Goal: Information Seeking & Learning: Learn about a topic

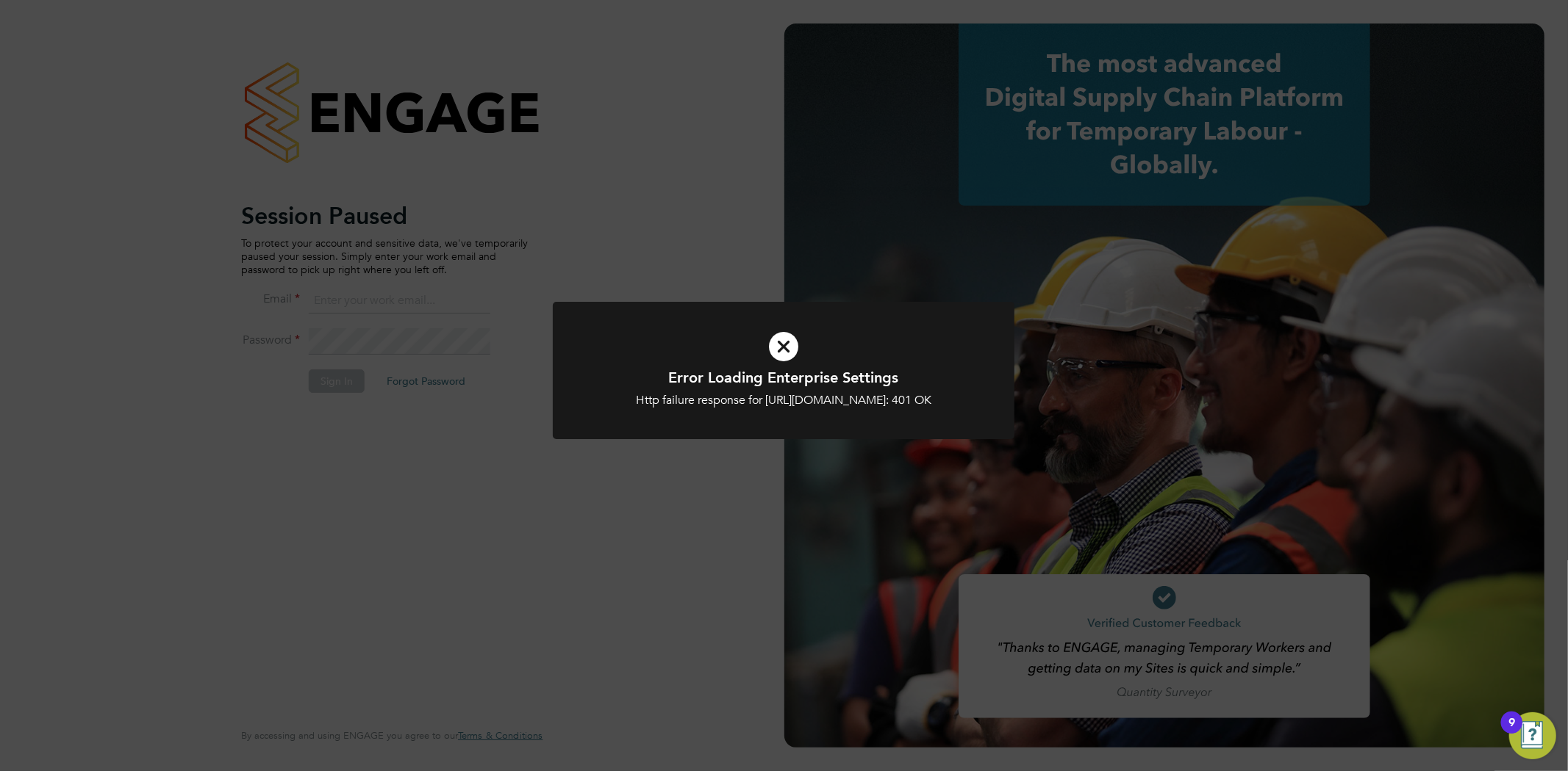
type input "info@cbwstaffingsolutions.com"
click at [375, 417] on div "Error Loading Enterprise Settings Http failure response for https://cbwstaffing…" at bounding box center [784, 386] width 1568 height 771
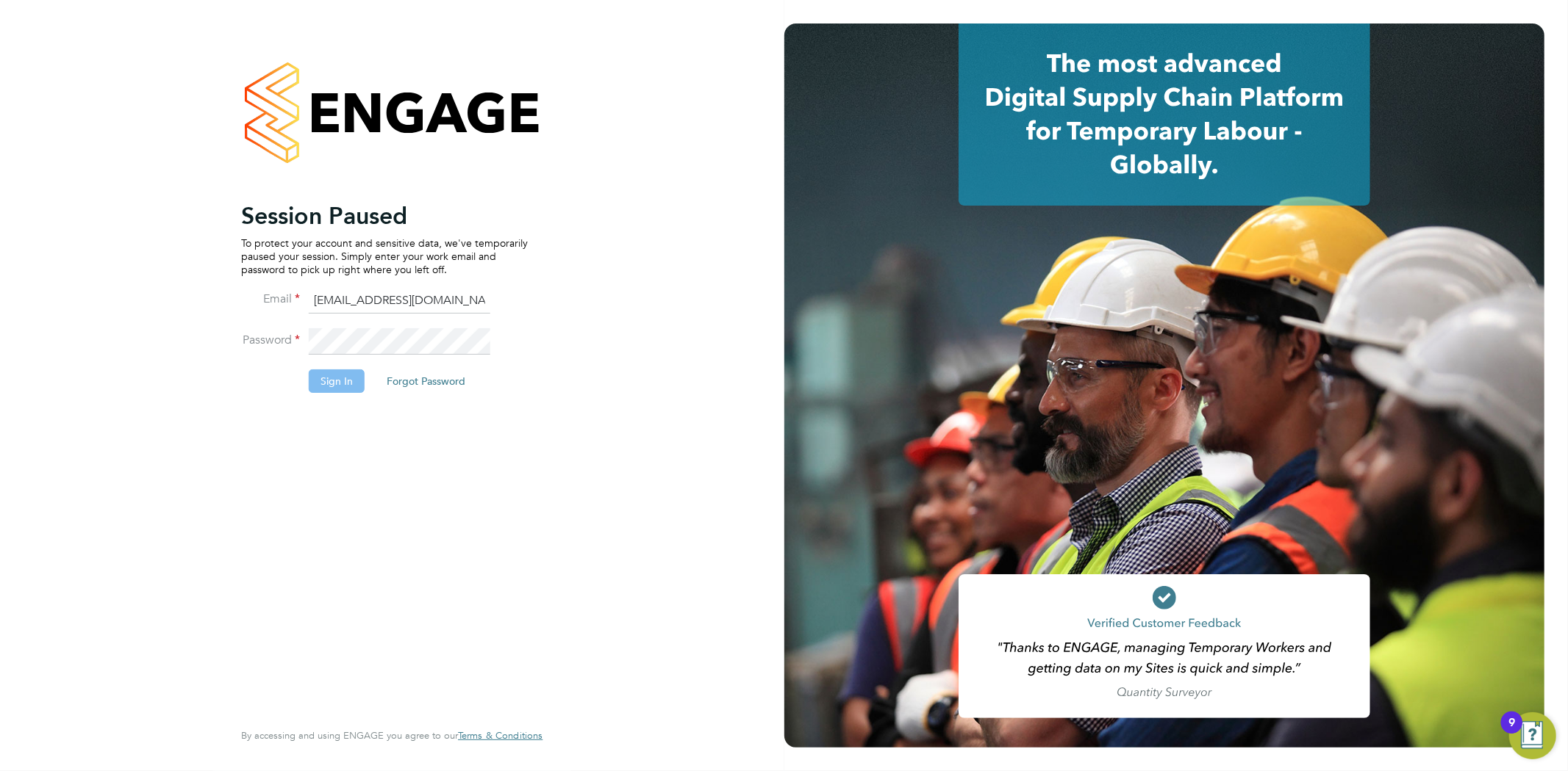
click at [357, 382] on button "Sign In" at bounding box center [337, 381] width 56 height 23
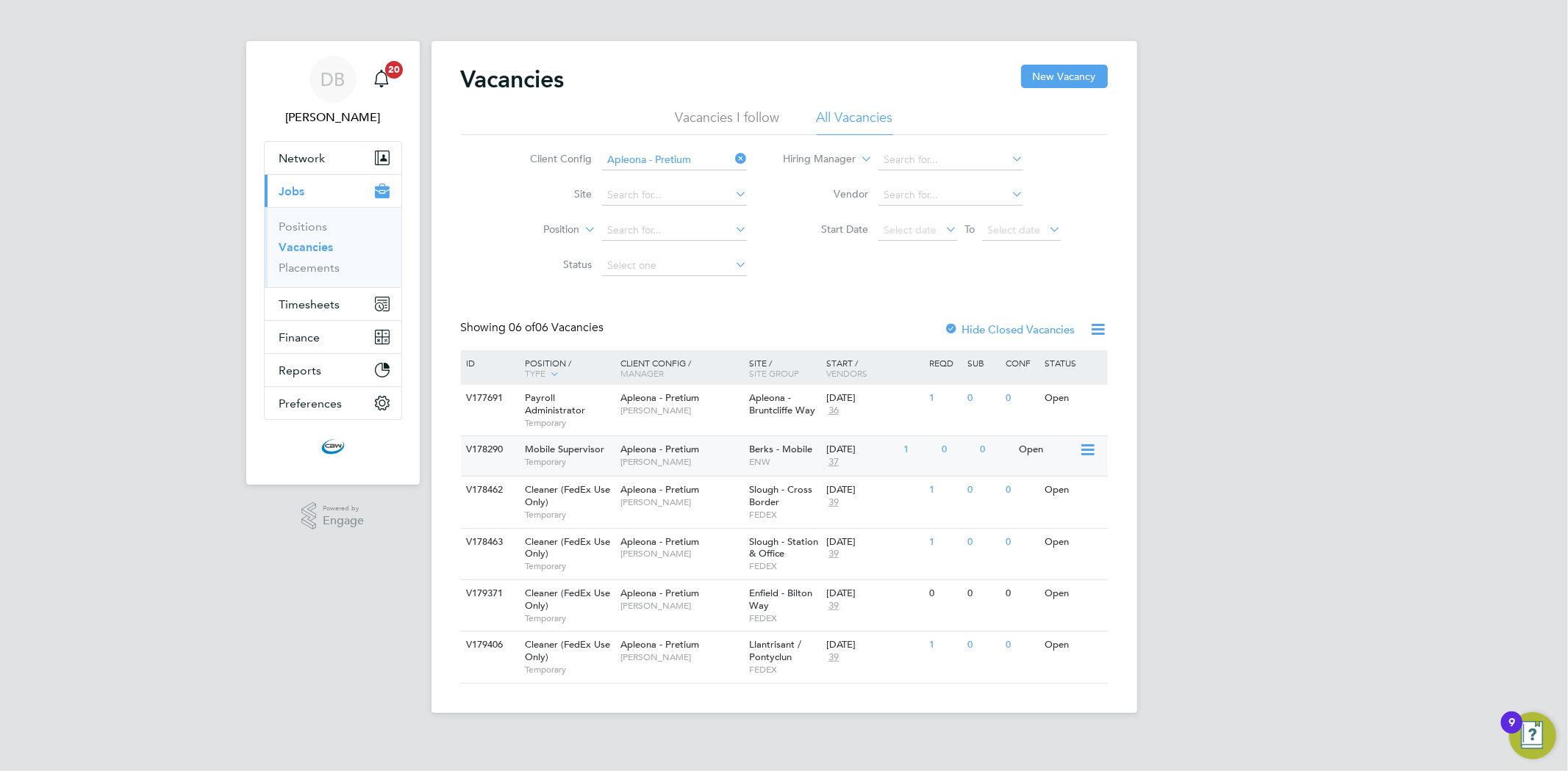
click at [623, 456] on div "Apleona - Pretium Julie Tante" at bounding box center [681, 456] width 129 height 38
click at [575, 530] on div "Cleaner (FedEx Use Only) Temporary" at bounding box center [565, 554] width 103 height 51
drag, startPoint x: 550, startPoint y: 590, endPoint x: 553, endPoint y: 538, distance: 52.1
click at [553, 538] on div "ID Position / Type Client Config / Manager Site / Site Group Start / Vendors Re…" at bounding box center [784, 516] width 646 height 334
click at [569, 548] on div "Cleaner (FedEx Use Only) Temporary" at bounding box center [565, 554] width 103 height 51
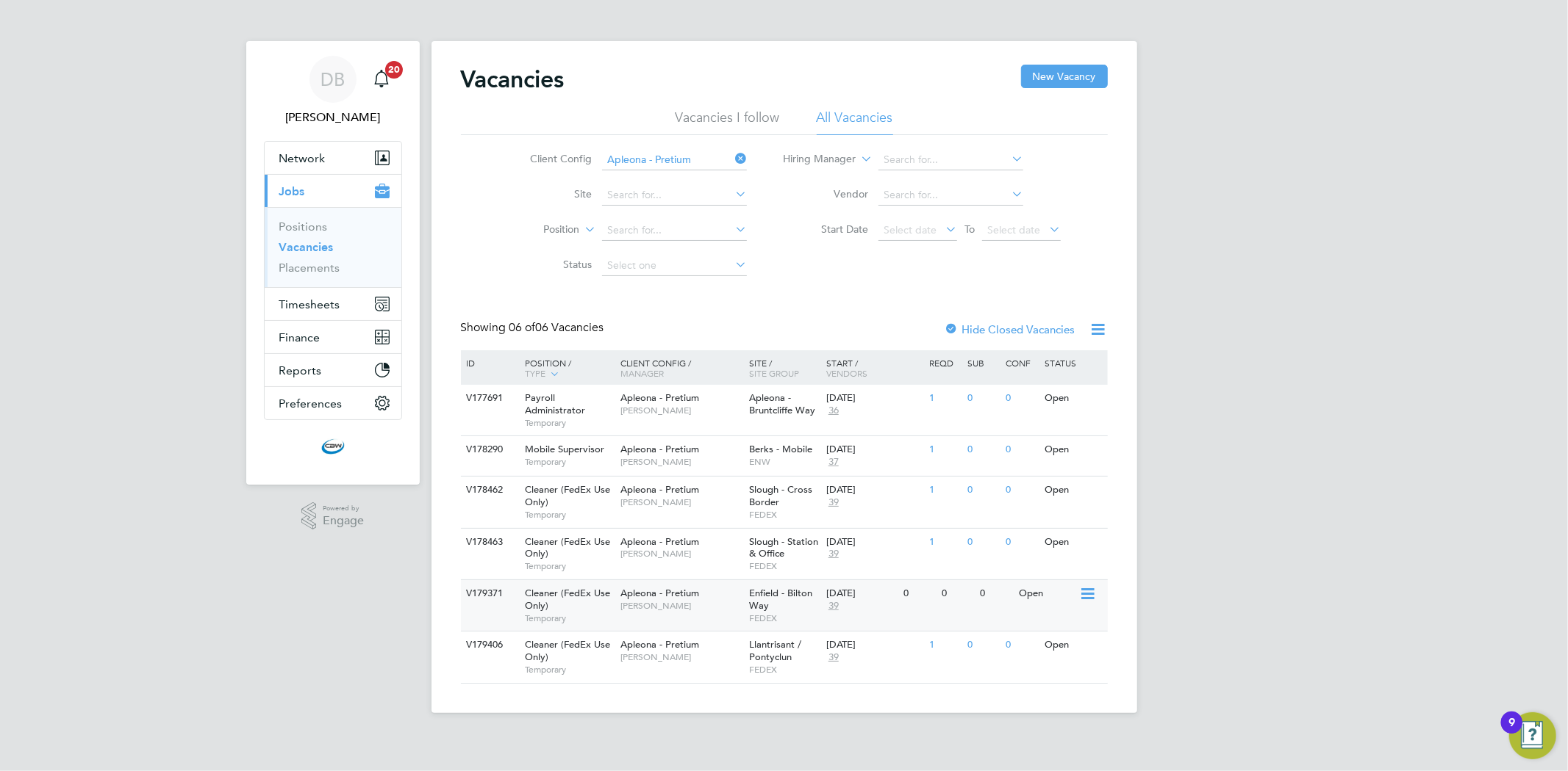
click at [596, 613] on span "Temporary" at bounding box center [569, 618] width 89 height 12
click at [688, 674] on div "V179406 Cleaner (FedEx Use Only) Temporary Apleona - Pretium Julie Tante Llantr…" at bounding box center [784, 656] width 646 height 51
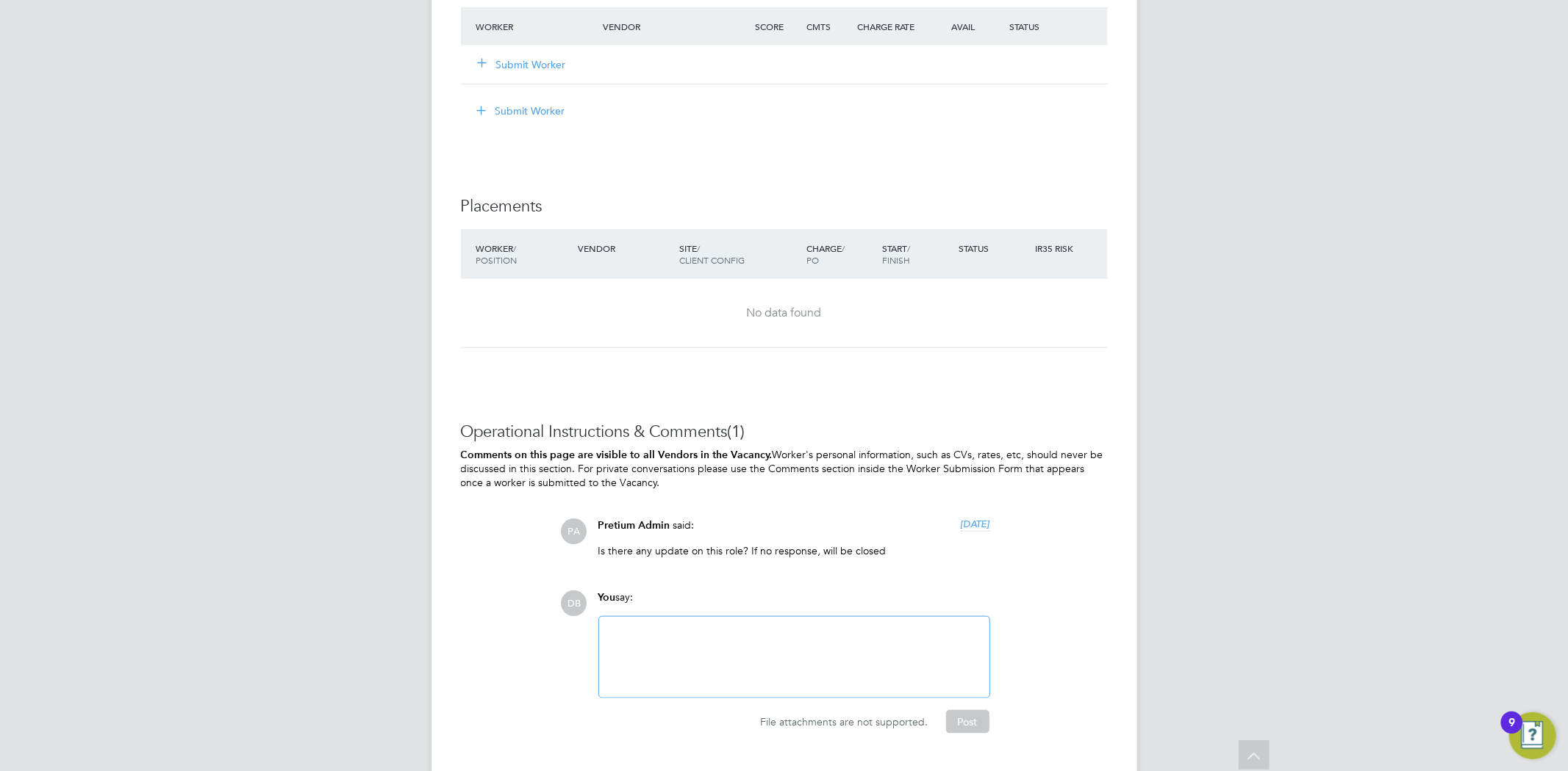
scroll to position [1224, 0]
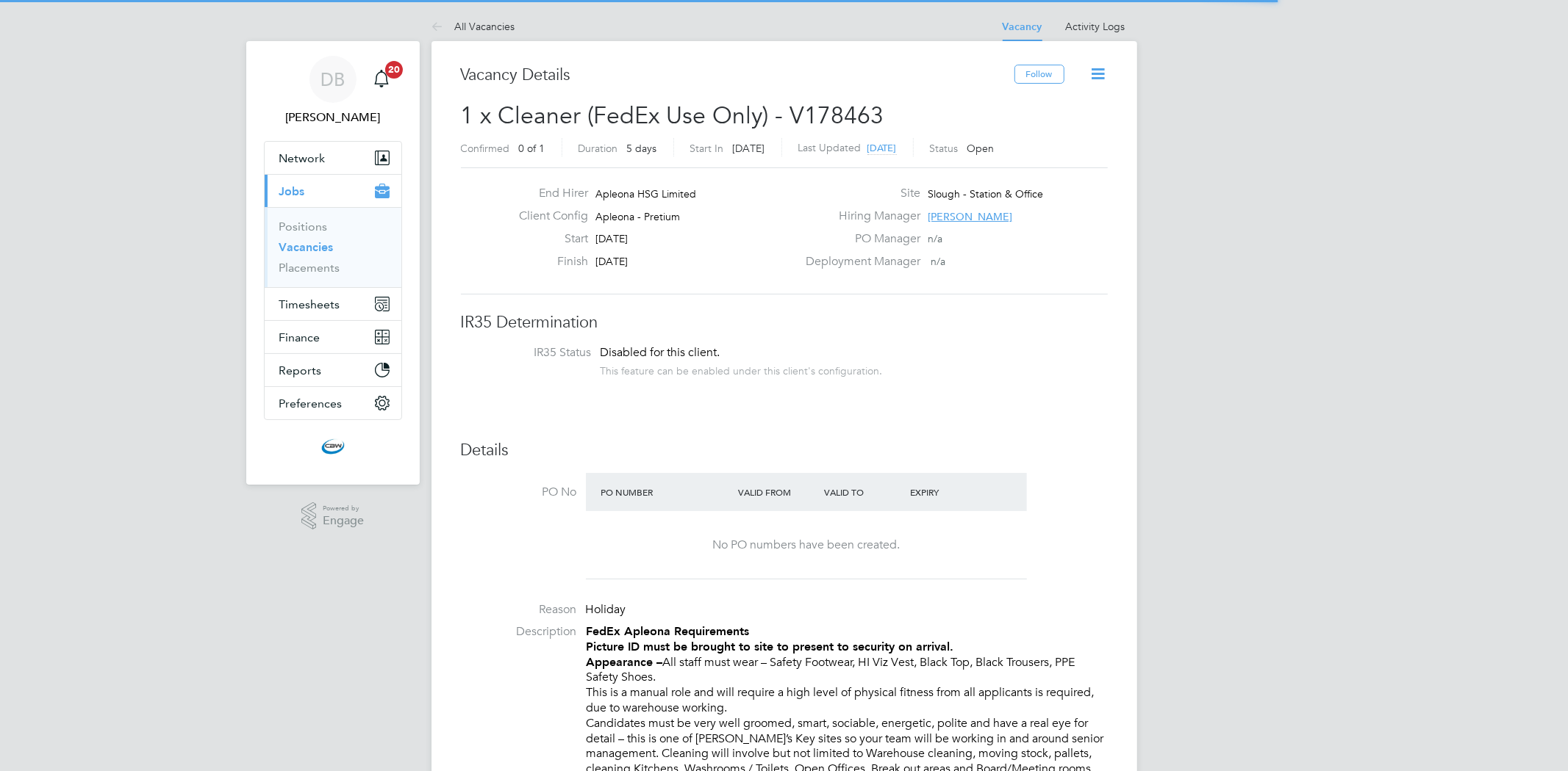
scroll to position [42, 103]
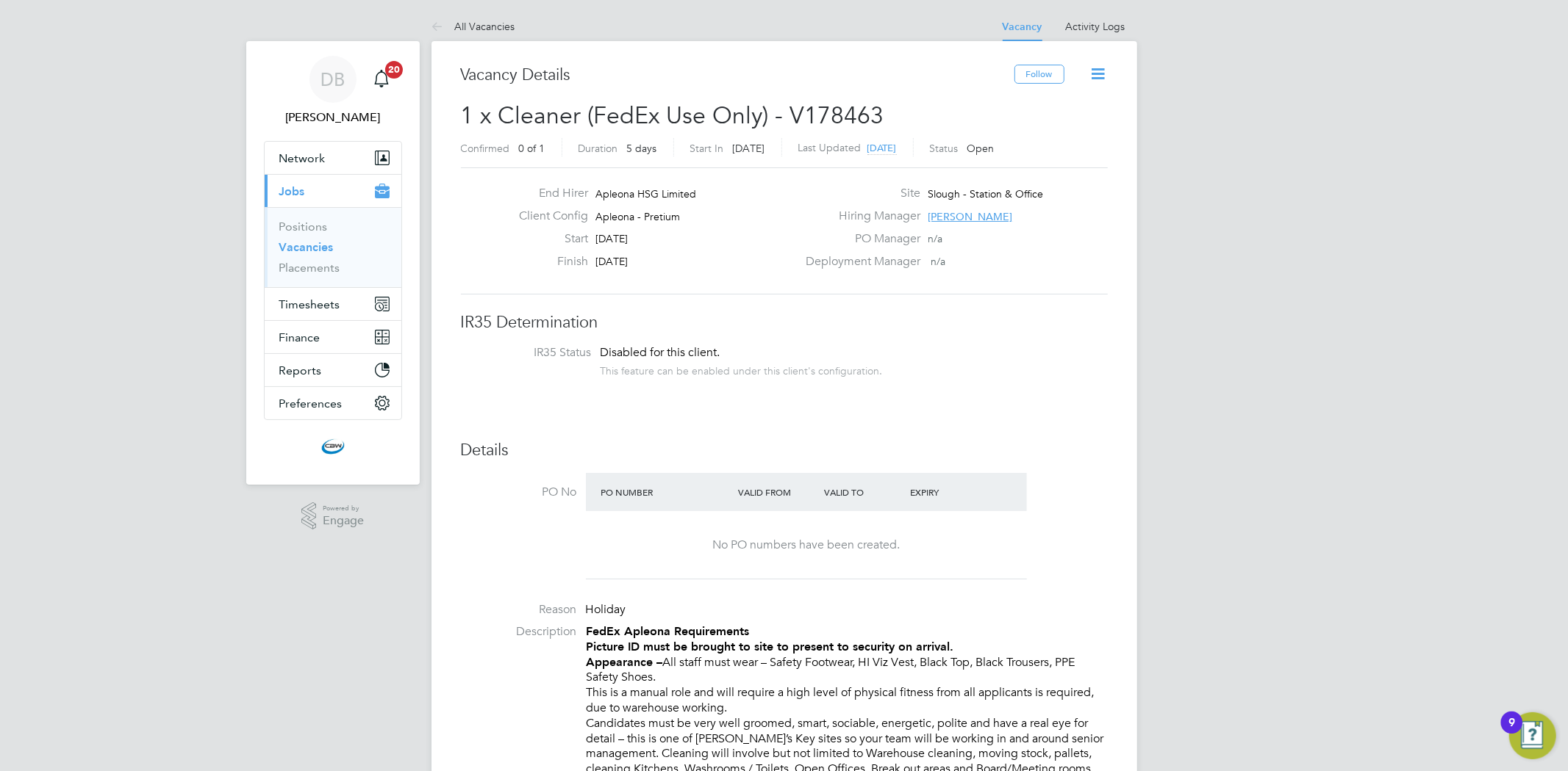
scroll to position [23, 316]
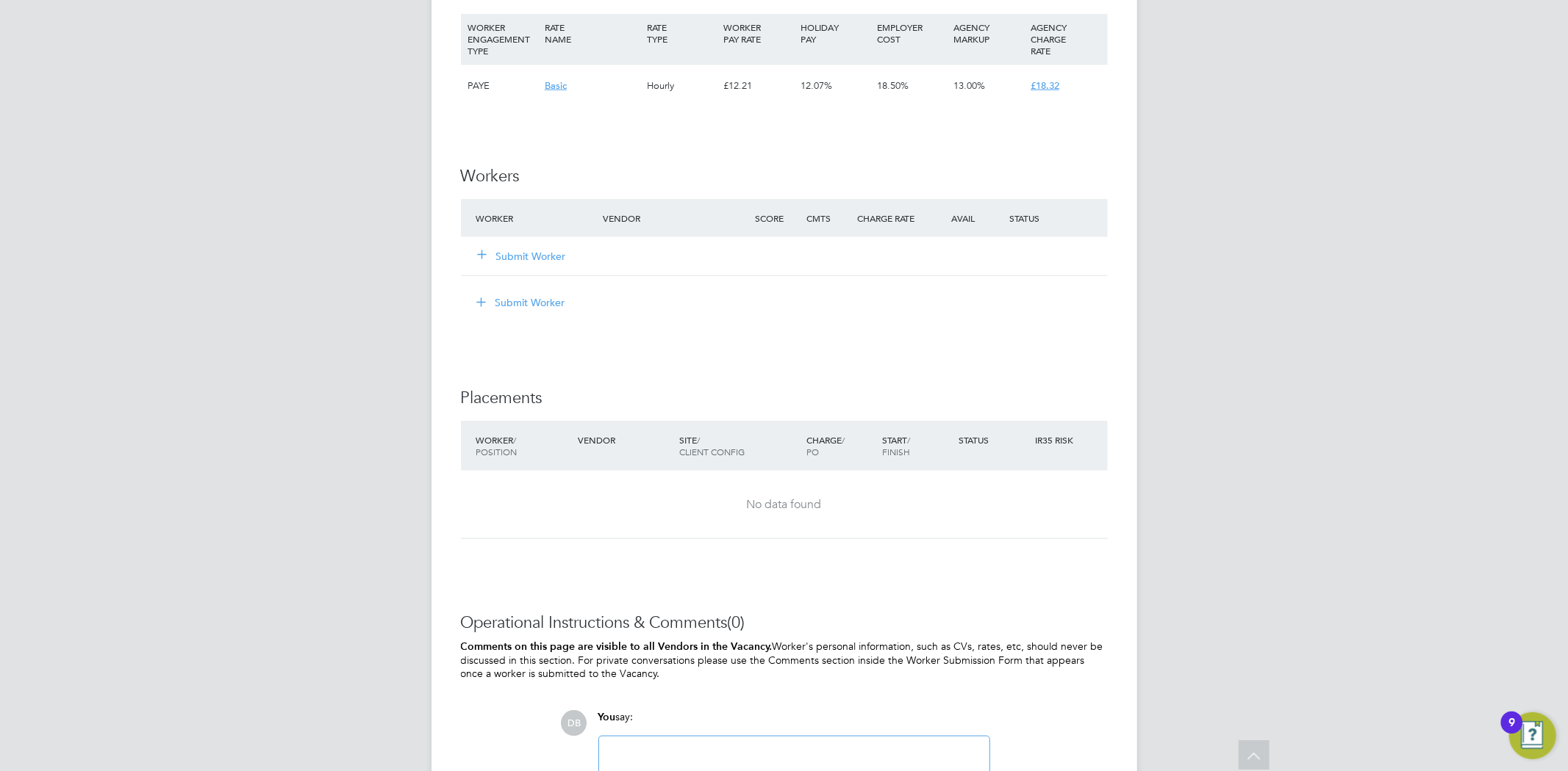
scroll to position [1306, 0]
